Goal: Information Seeking & Learning: Learn about a topic

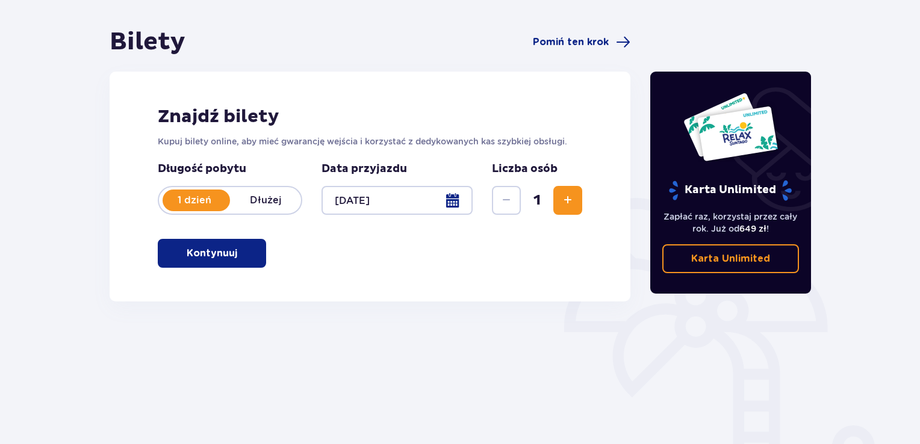
scroll to position [120, 0]
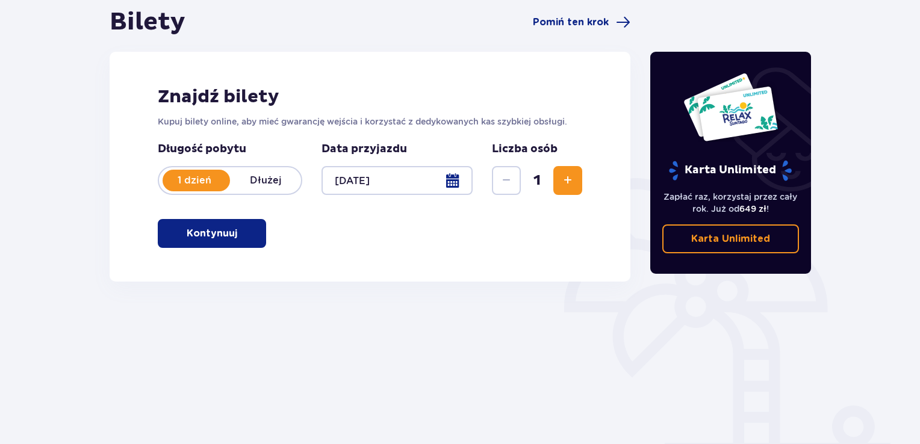
click at [226, 239] on p "Kontynuuj" at bounding box center [212, 233] width 51 height 13
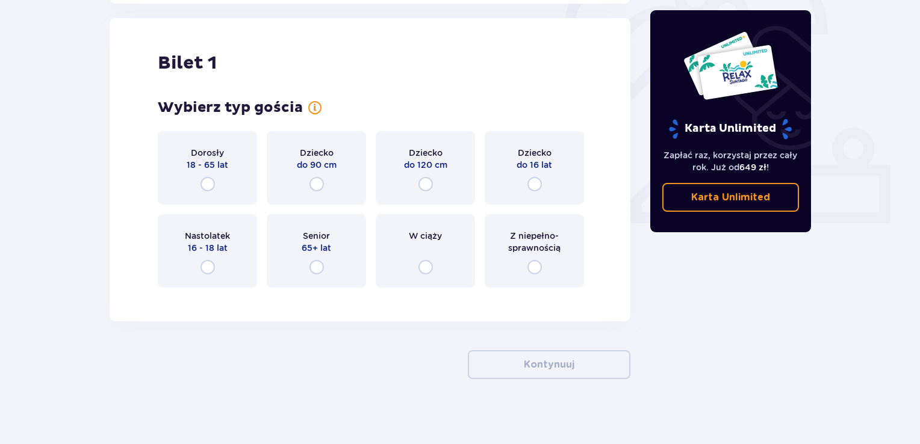
scroll to position [402, 0]
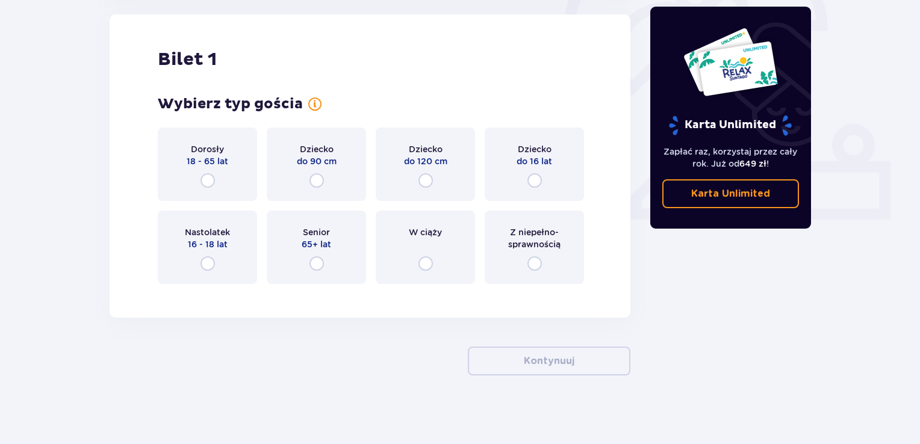
click at [426, 257] on input "radio" at bounding box center [425, 263] width 14 height 14
radio input "true"
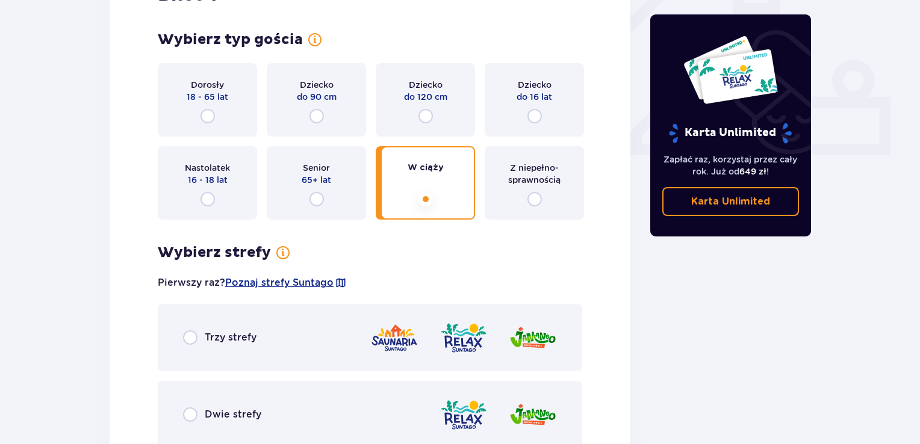
scroll to position [455, 0]
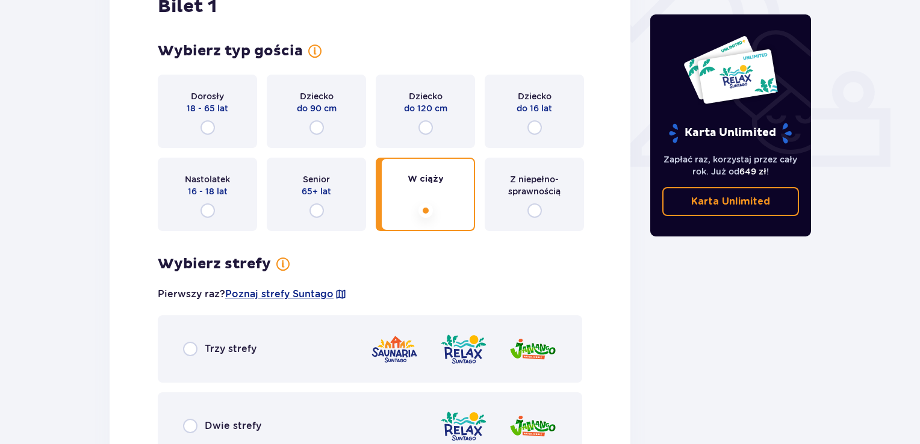
click at [208, 123] on input "radio" at bounding box center [207, 127] width 14 height 14
radio input "true"
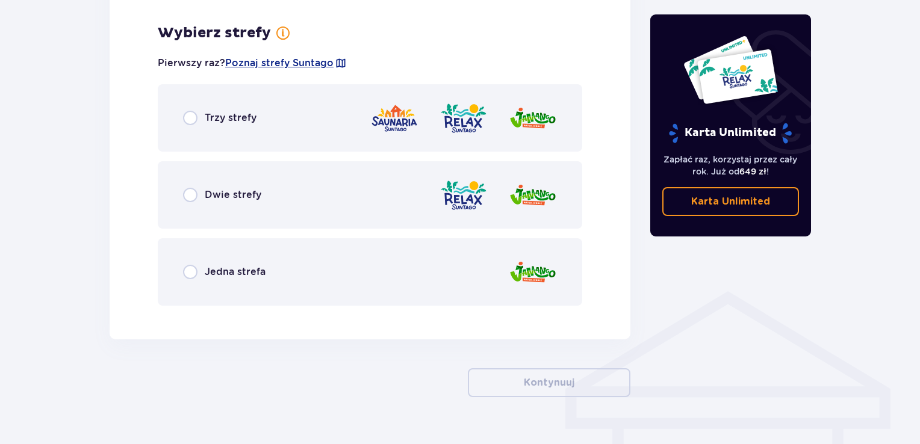
scroll to position [696, 0]
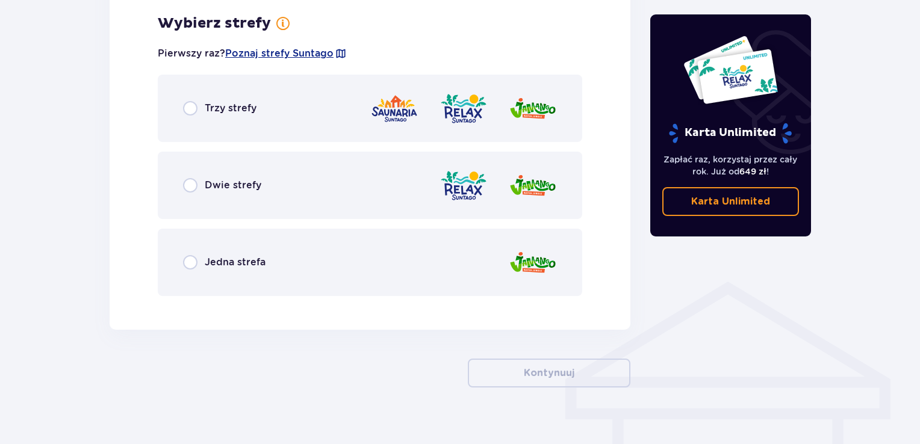
click at [217, 261] on span "Jedna strefa" at bounding box center [235, 262] width 61 height 13
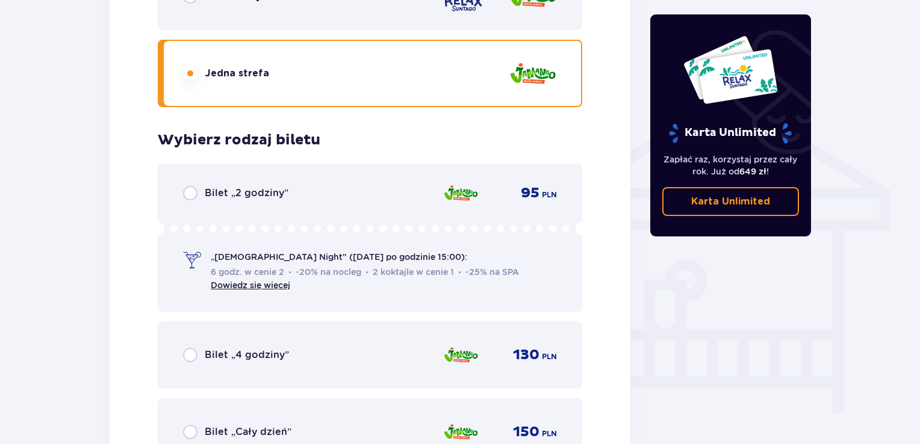
scroll to position [941, 0]
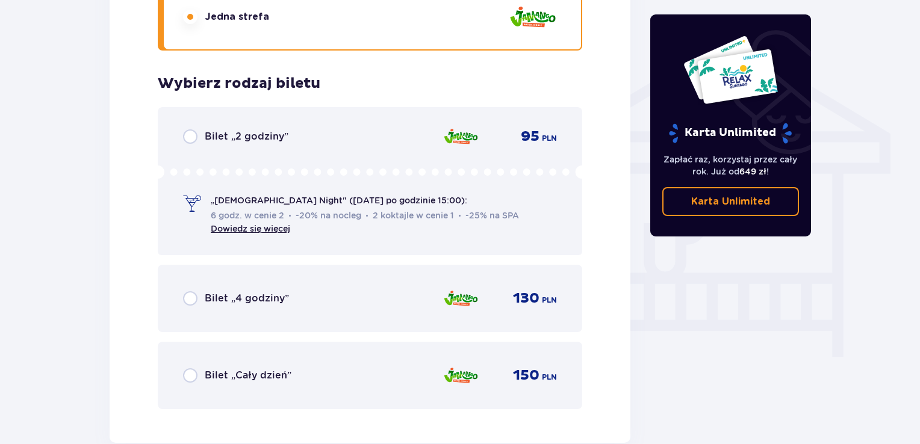
click at [197, 299] on input "radio" at bounding box center [190, 298] width 14 height 14
radio input "true"
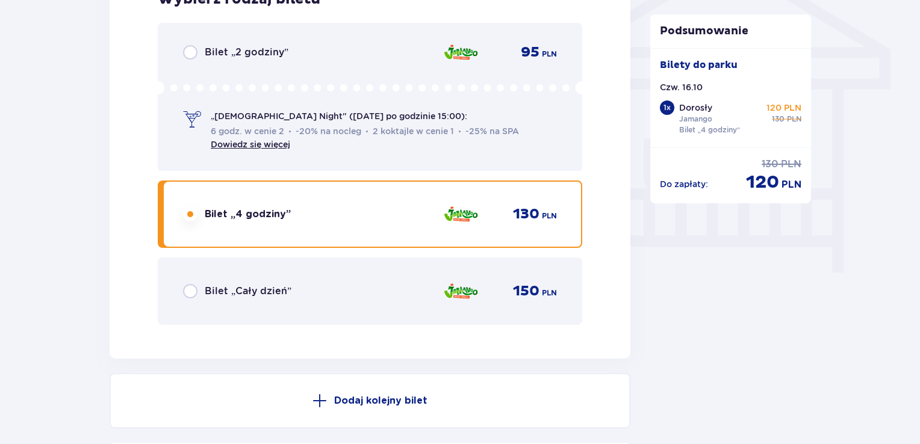
scroll to position [1011, 0]
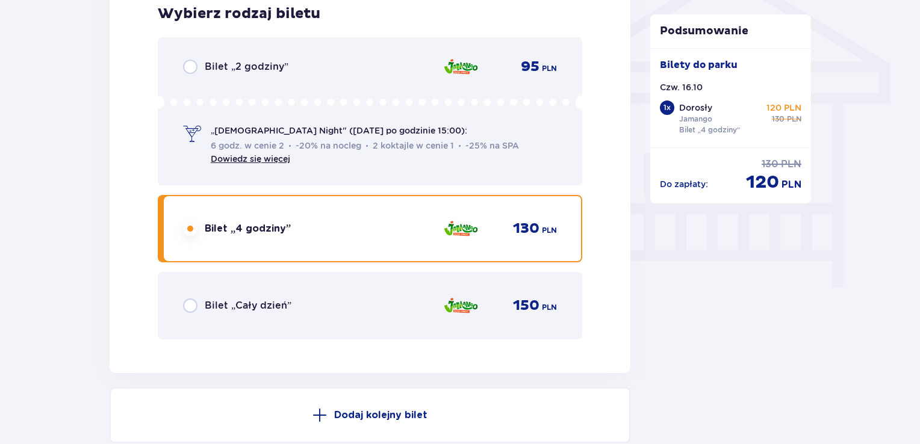
click at [190, 63] on input "radio" at bounding box center [190, 67] width 14 height 14
radio input "true"
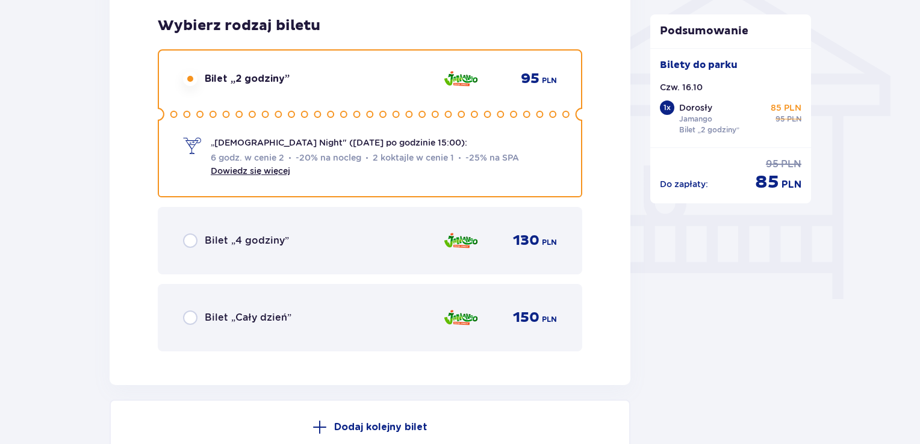
scroll to position [951, 0]
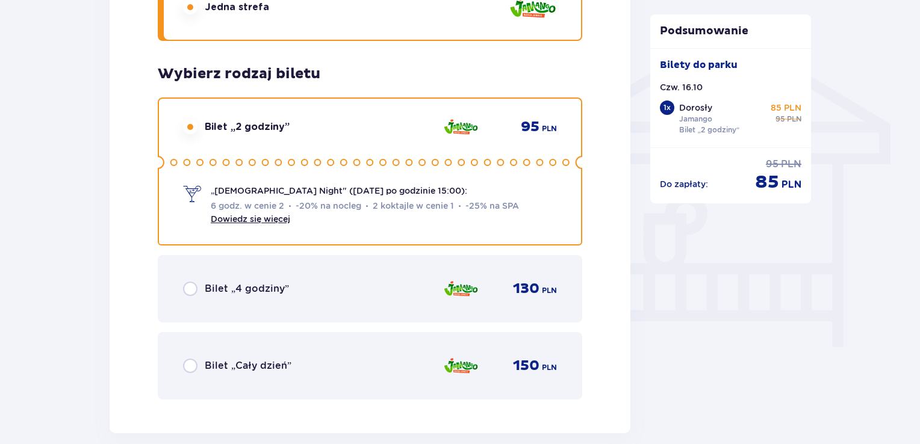
click at [275, 224] on span "Dowiedz się więcej" at bounding box center [250, 219] width 79 height 12
click at [278, 220] on link "Dowiedz się więcej" at bounding box center [250, 219] width 79 height 10
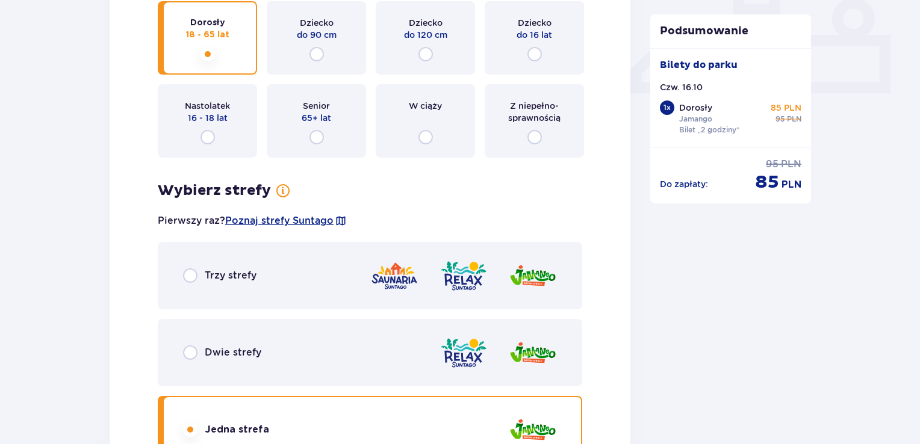
scroll to position [590, 0]
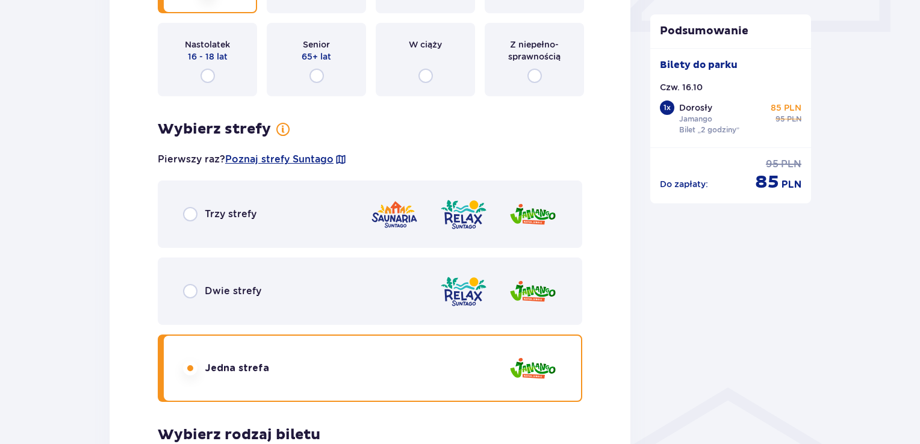
click at [214, 276] on div "Dwie strefy" at bounding box center [370, 291] width 424 height 67
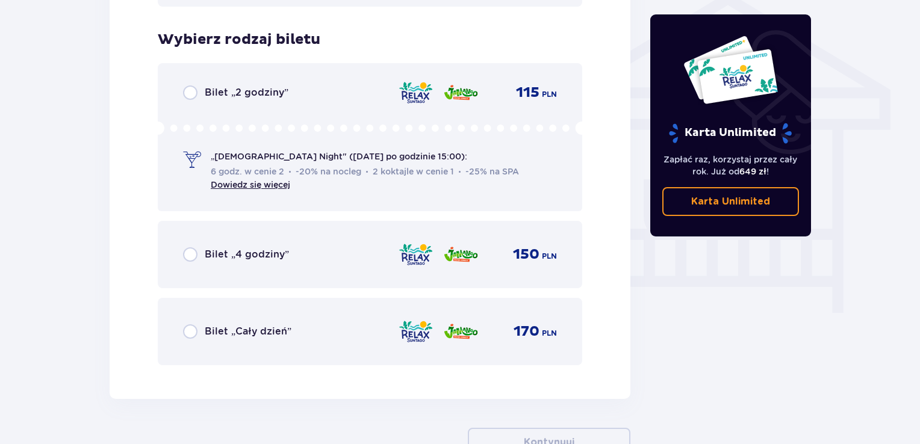
scroll to position [941, 0]
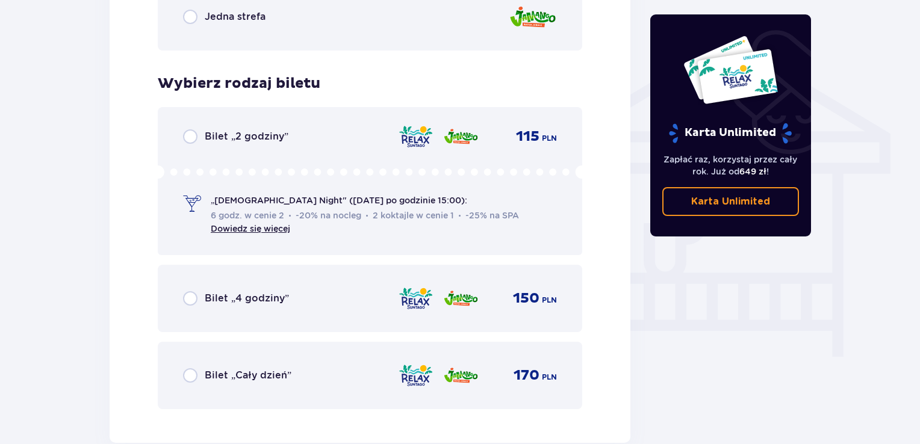
click at [191, 134] on input "radio" at bounding box center [190, 136] width 14 height 14
radio input "true"
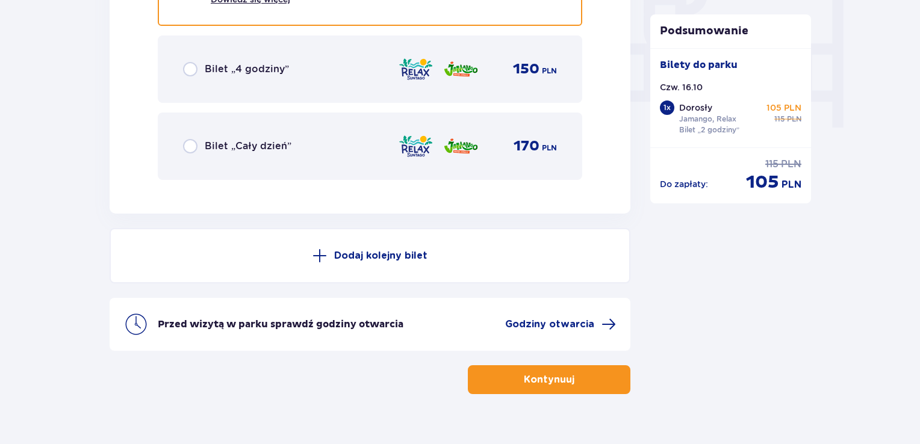
scroll to position [1192, 0]
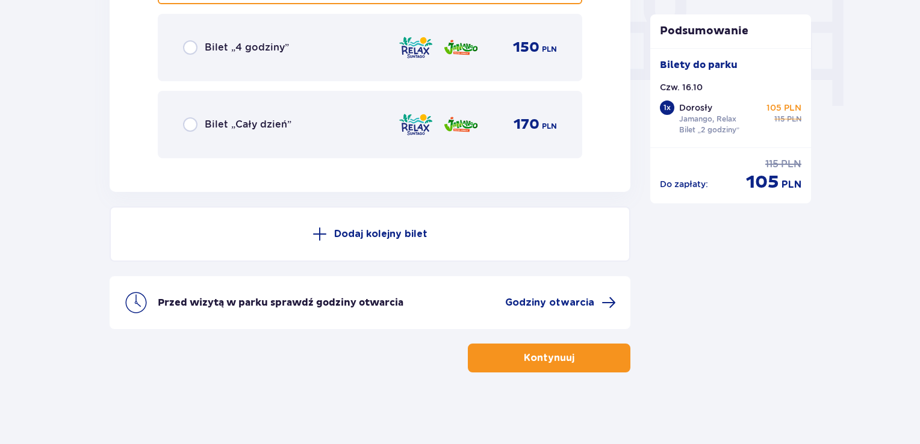
click at [578, 353] on span "button" at bounding box center [576, 358] width 14 height 14
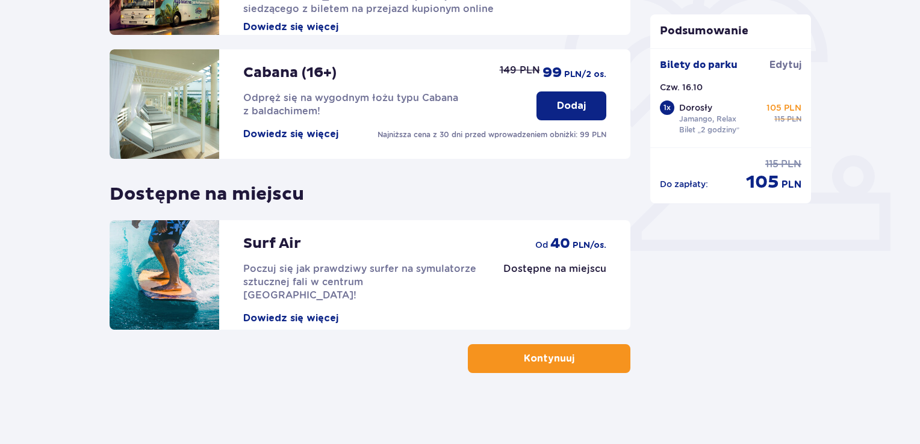
scroll to position [372, 0]
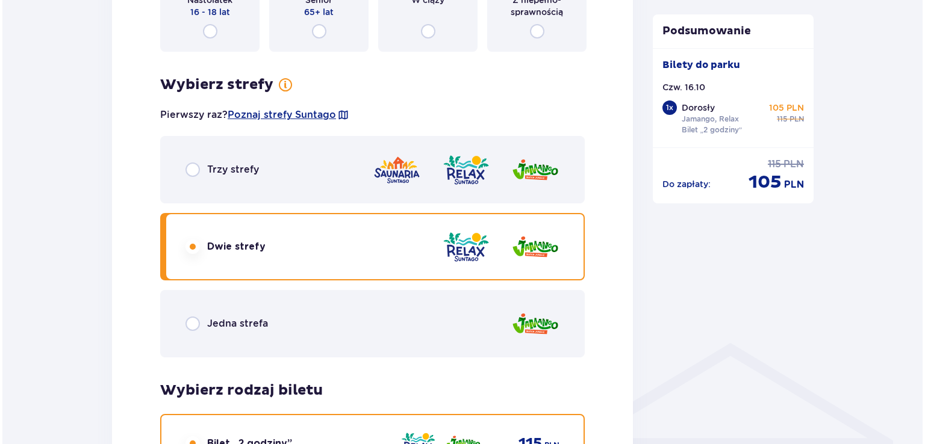
scroll to position [602, 0]
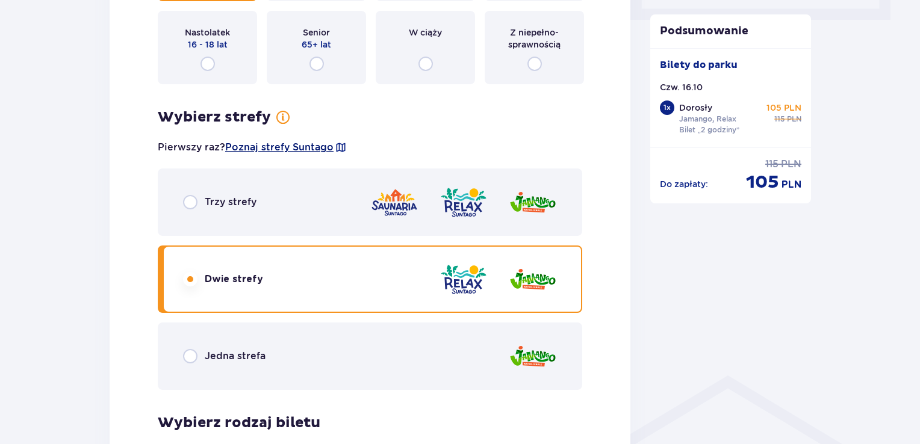
click at [302, 146] on span "Poznaj strefy Suntago" at bounding box center [279, 147] width 108 height 13
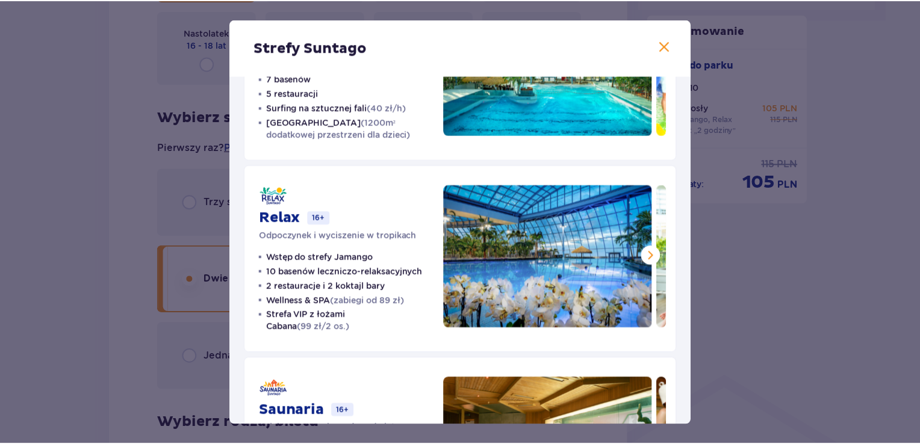
scroll to position [120, 0]
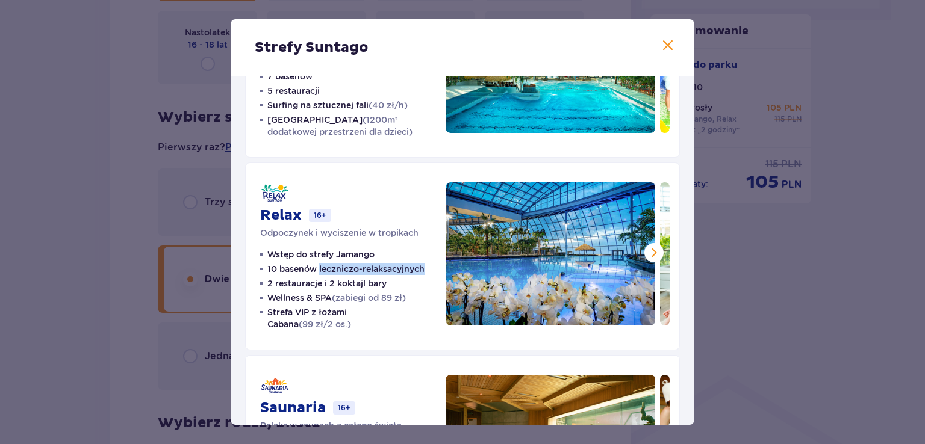
drag, startPoint x: 320, startPoint y: 265, endPoint x: 424, endPoint y: 266, distance: 104.1
click at [424, 266] on p "10 basenów leczniczo-relaksacyjnych" at bounding box center [345, 269] width 157 height 12
click at [814, 226] on div "Strefy Suntago Jamango Wodna rozrywka dla całej rodziny 35 zjeżdżalni 7 basenów…" at bounding box center [462, 222] width 925 height 444
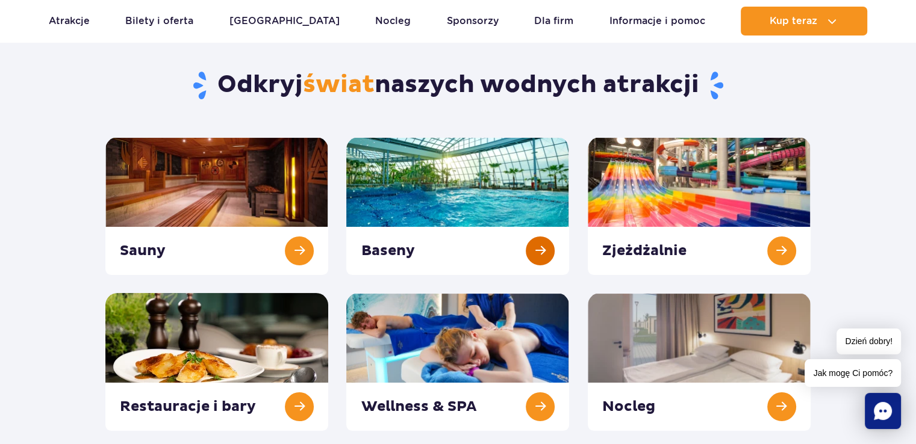
scroll to position [120, 0]
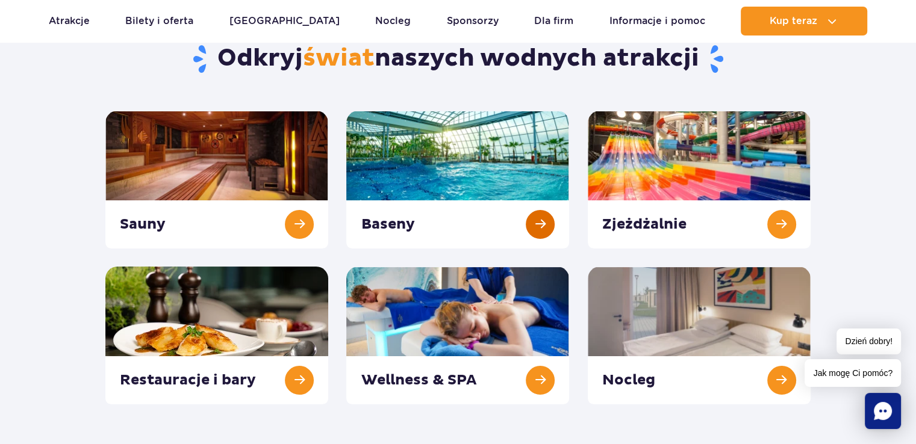
click at [424, 207] on link at bounding box center [457, 180] width 223 height 138
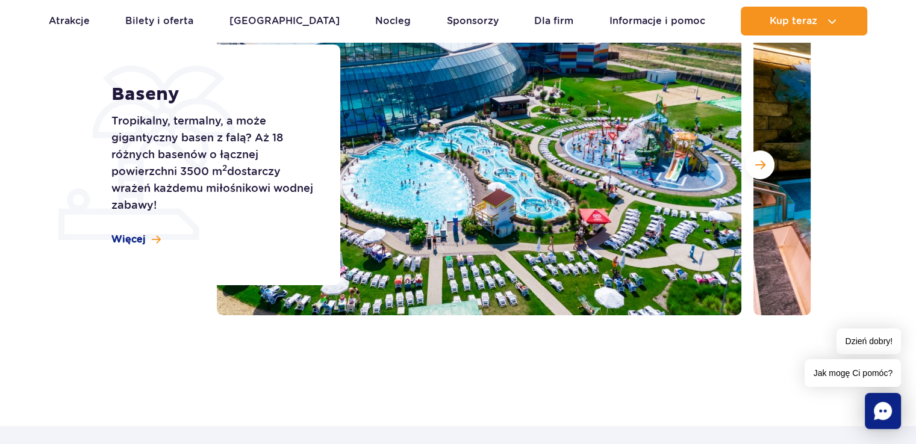
scroll to position [120, 0]
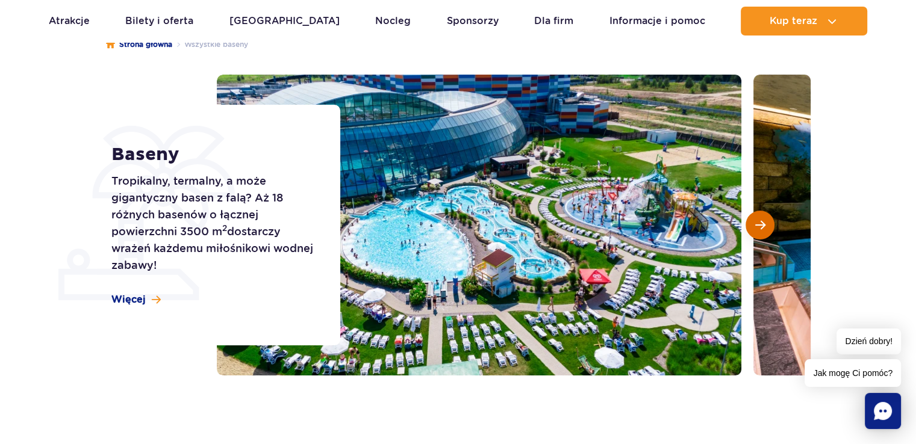
click at [761, 222] on span "Następny slajd" at bounding box center [760, 225] width 10 height 11
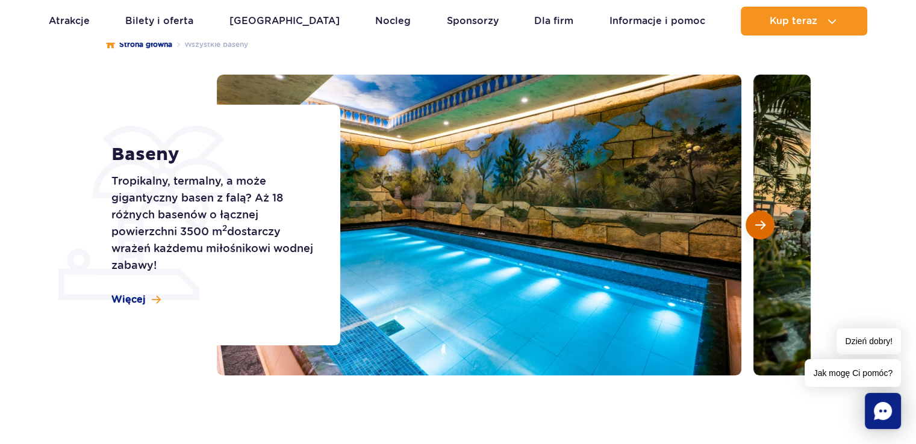
click at [761, 223] on span "Następny slajd" at bounding box center [760, 225] width 10 height 11
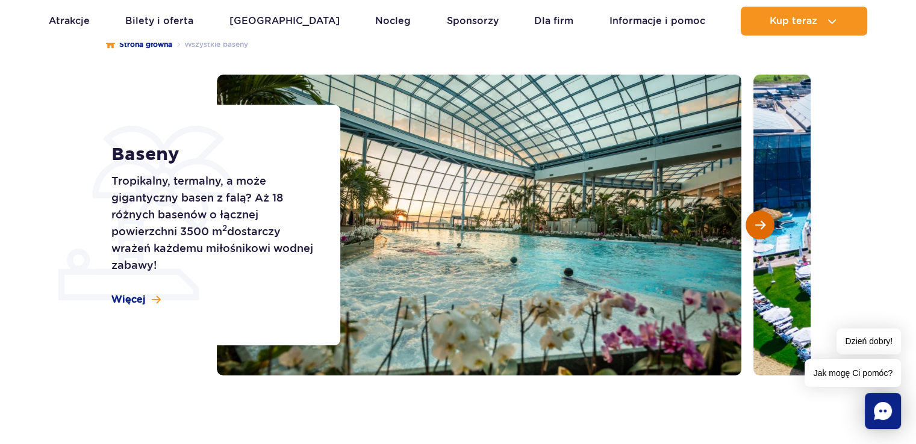
click at [761, 225] on span "Następny slajd" at bounding box center [760, 225] width 10 height 11
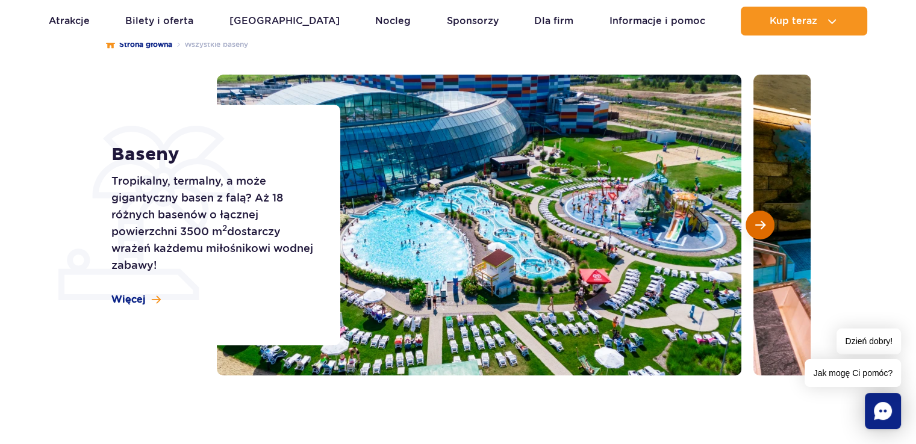
click at [761, 225] on span "Następny slajd" at bounding box center [760, 225] width 10 height 11
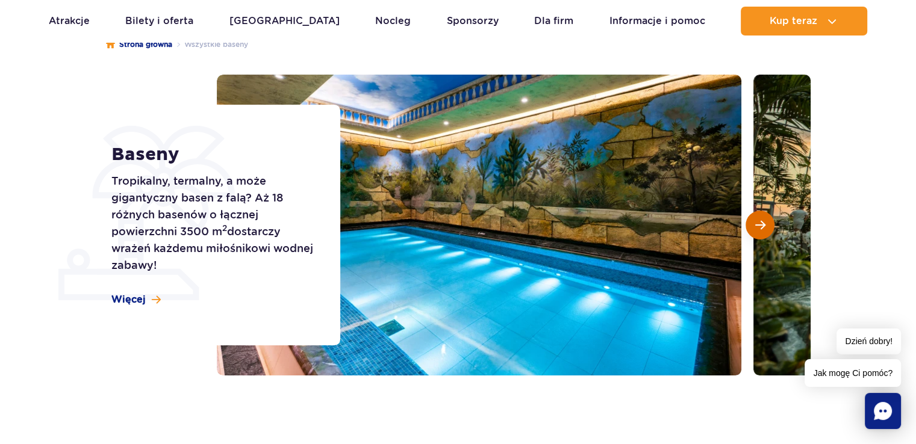
click at [761, 225] on span "Następny slajd" at bounding box center [760, 225] width 10 height 11
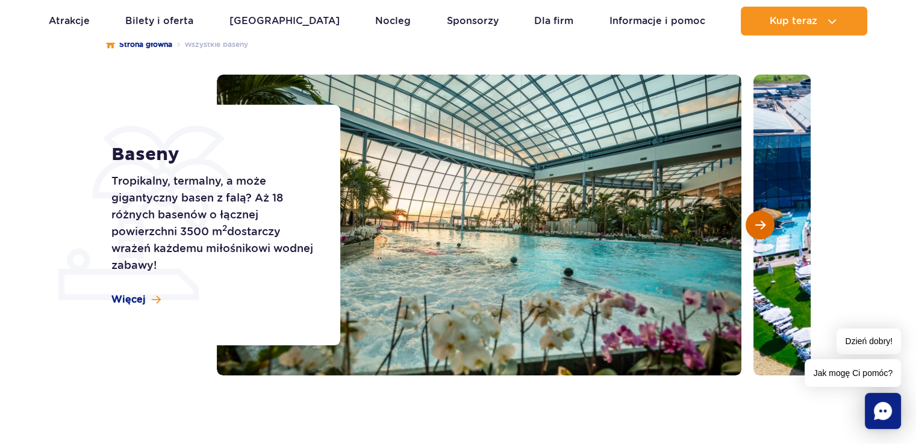
click at [761, 225] on span "Następny slajd" at bounding box center [760, 225] width 10 height 11
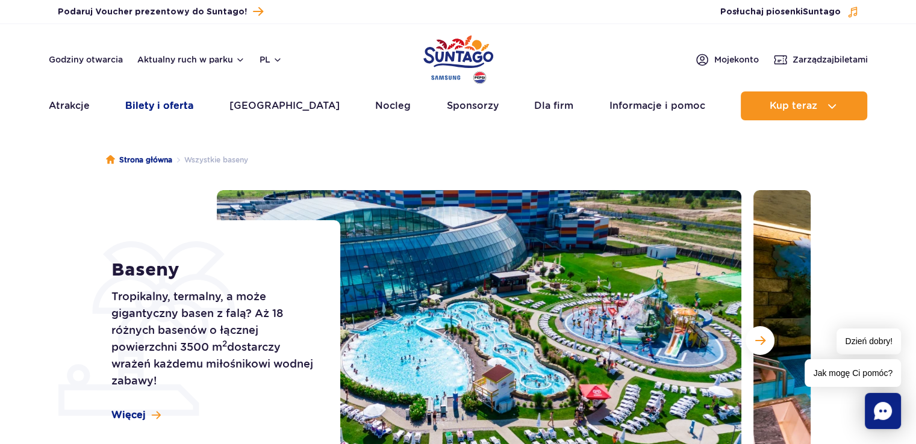
scroll to position [0, 0]
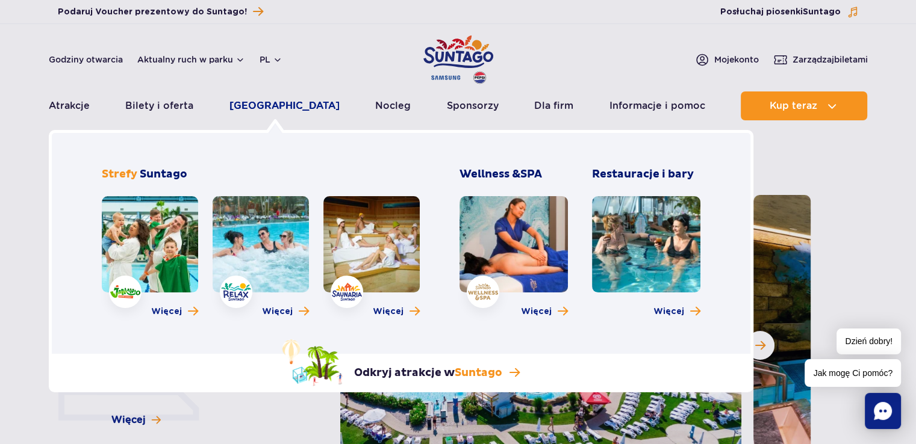
click at [277, 108] on link "[GEOGRAPHIC_DATA]" at bounding box center [284, 105] width 110 height 29
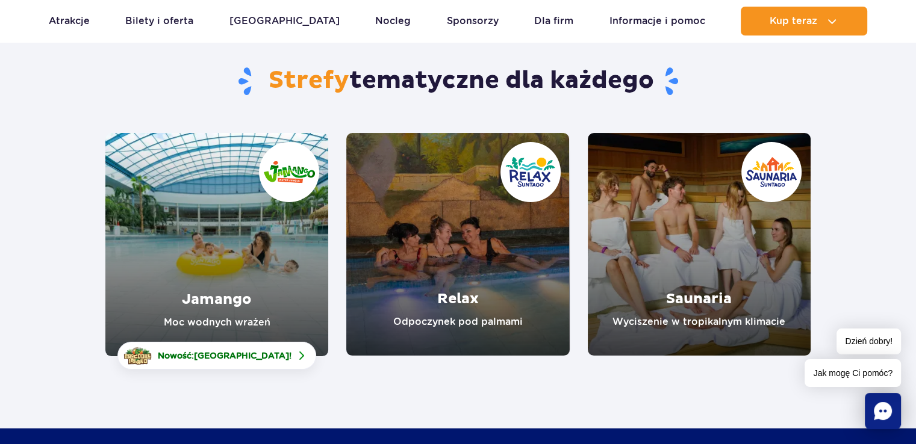
scroll to position [120, 0]
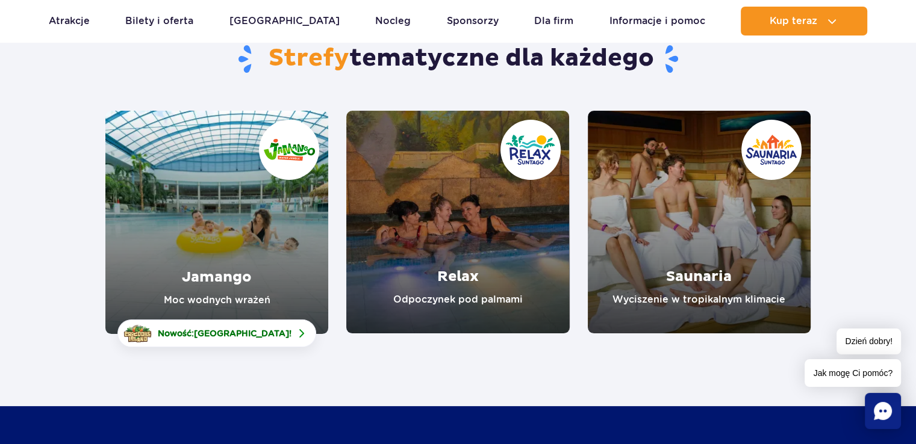
click at [277, 182] on link "Jamango" at bounding box center [216, 222] width 223 height 223
click at [445, 362] on div "Strefy tematyczne dla każdego Jamango Moc wodnych wrażeń Nowość: Crocodile Isla…" at bounding box center [458, 316] width 916 height 605
click at [90, 354] on div "Strefy tematyczne dla każdego Jamango Moc wodnych wrażeń Nowość: Crocodile Isla…" at bounding box center [458, 316] width 916 height 605
click at [327, 380] on div "Strefy tematyczne dla każdego Jamango Moc wodnych wrażeń Nowość: Crocodile Isla…" at bounding box center [458, 316] width 916 height 605
click at [41, 232] on section "Strefy tematyczne dla każdego Jamango Moc wodnych wrażeń Nowość: Crocodile Isla…" at bounding box center [458, 174] width 916 height 320
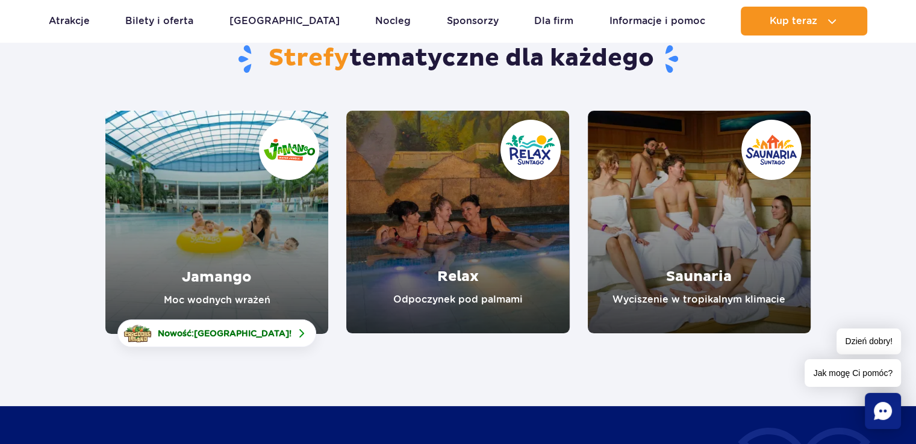
drag, startPoint x: 854, startPoint y: 212, endPoint x: 843, endPoint y: 203, distance: 14.1
click at [852, 210] on section "Strefy tematyczne dla każdego Jamango Moc wodnych wrażeń Nowość: Crocodile Isla…" at bounding box center [458, 174] width 916 height 320
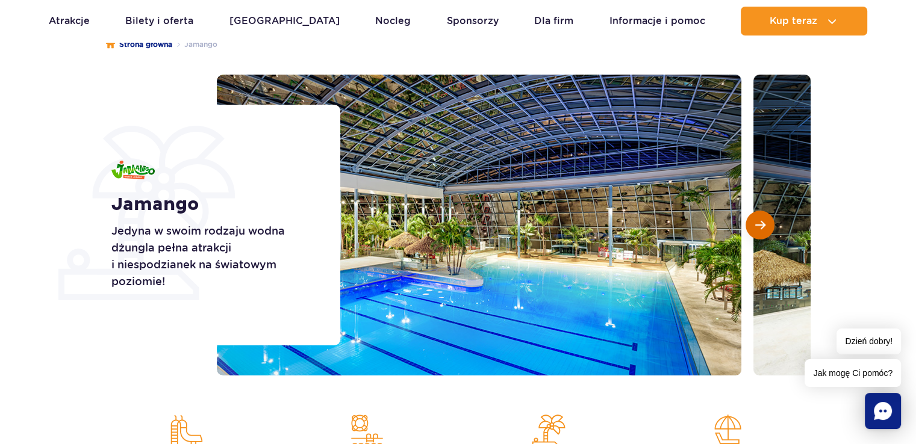
click at [756, 226] on span "Następny slajd" at bounding box center [760, 225] width 10 height 11
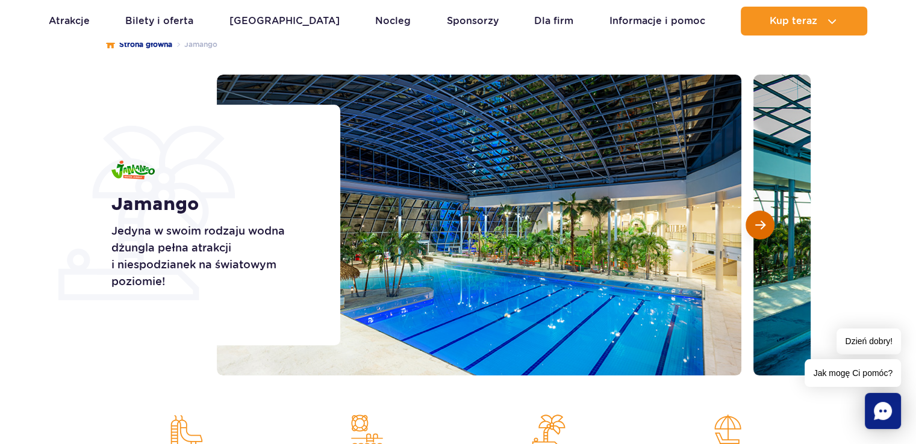
click at [754, 226] on button "Następny slajd" at bounding box center [759, 225] width 29 height 29
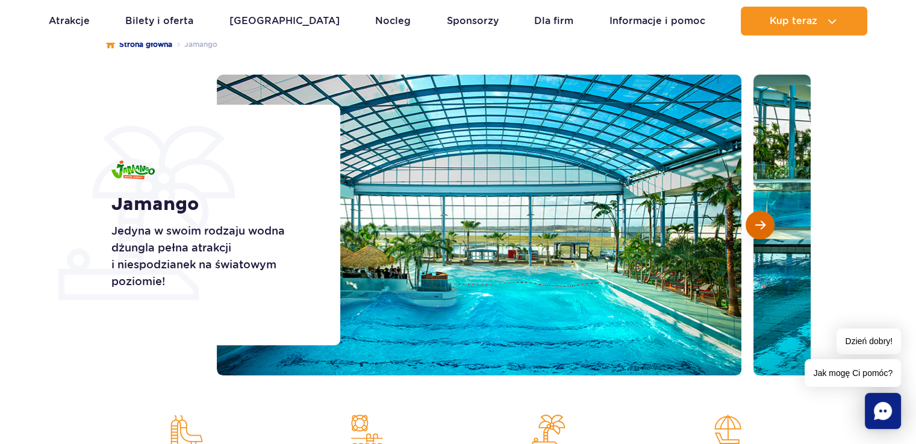
click at [754, 226] on button "Następny slajd" at bounding box center [759, 225] width 29 height 29
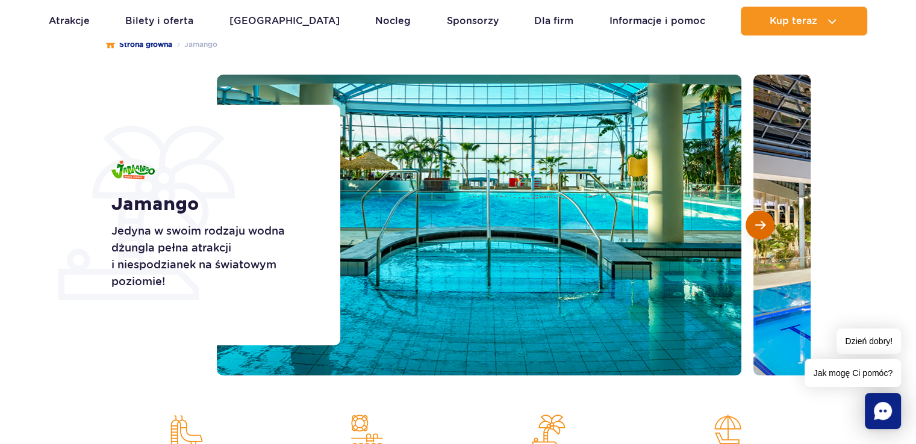
click at [754, 226] on button "Następny slajd" at bounding box center [759, 225] width 29 height 29
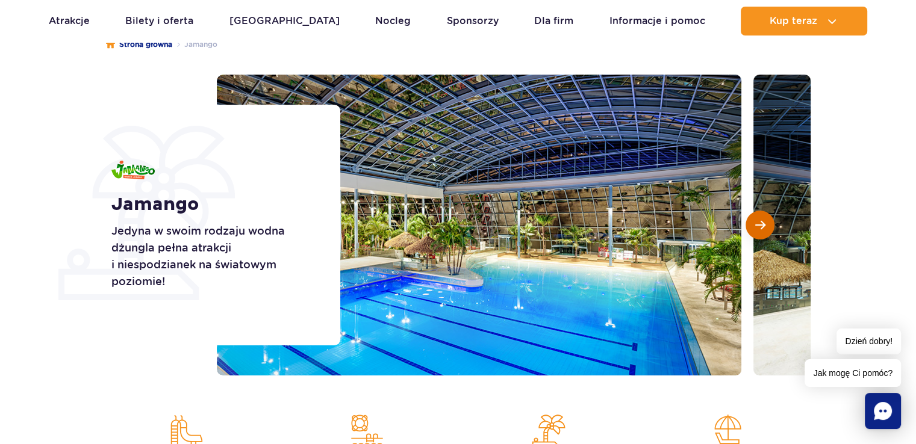
click at [754, 226] on button "Następny slajd" at bounding box center [759, 225] width 29 height 29
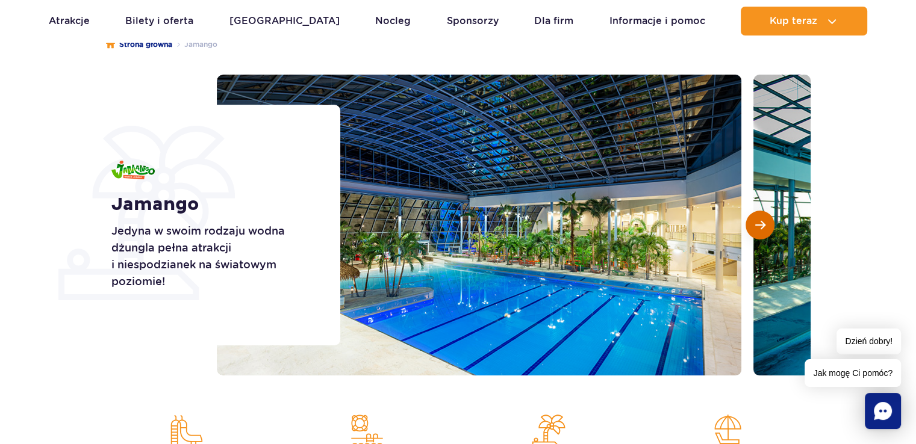
click at [754, 226] on button "Następny slajd" at bounding box center [759, 225] width 29 height 29
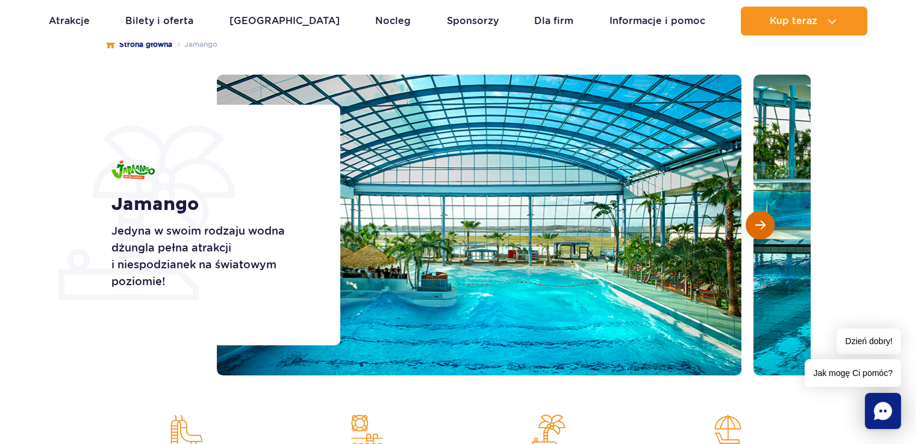
click at [754, 226] on button "Następny slajd" at bounding box center [759, 225] width 29 height 29
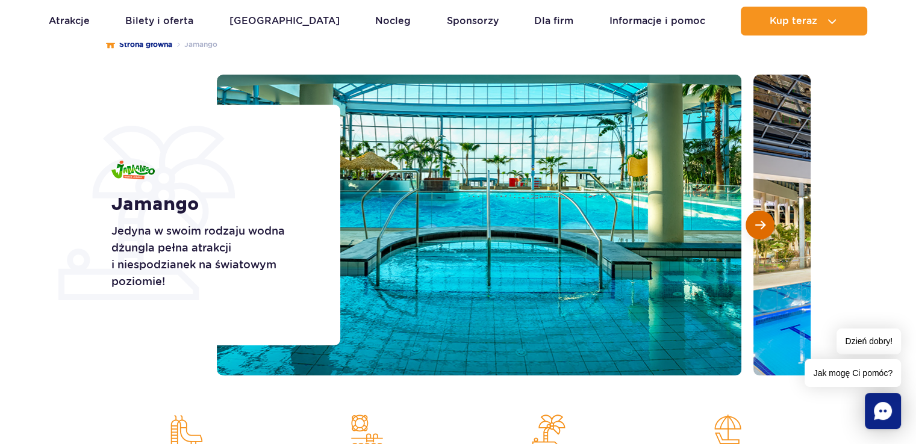
click at [754, 226] on button "Następny slajd" at bounding box center [759, 225] width 29 height 29
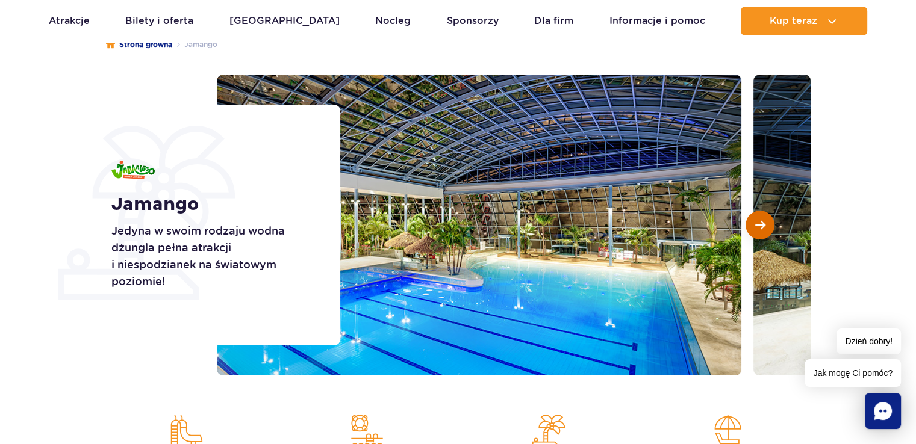
click at [757, 220] on span "Następny slajd" at bounding box center [760, 225] width 10 height 11
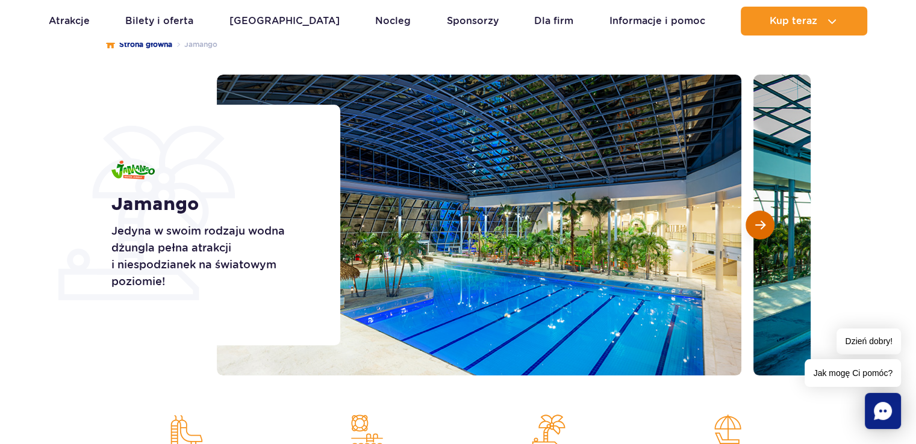
click at [757, 222] on span "Następny slajd" at bounding box center [760, 225] width 10 height 11
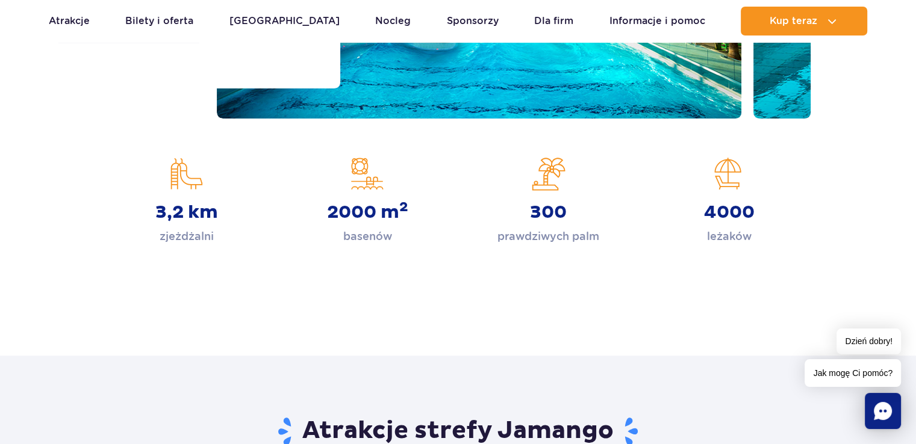
scroll to position [361, 0]
